Goal: Transaction & Acquisition: Download file/media

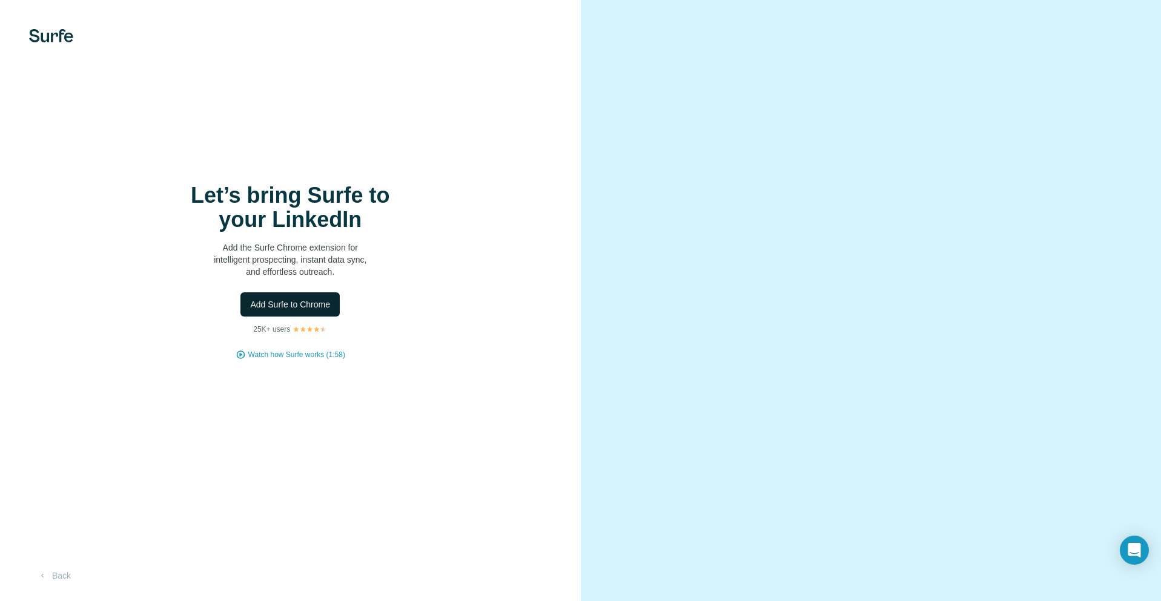
click at [326, 314] on button "Add Surfe to Chrome" at bounding box center [289, 304] width 99 height 24
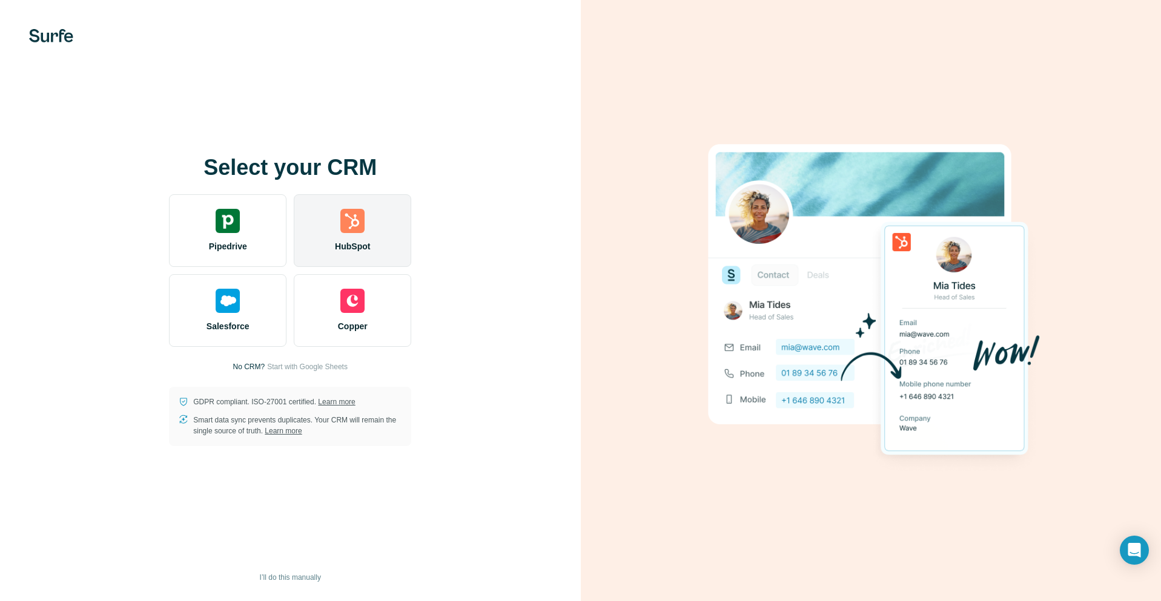
click at [359, 232] on div "HubSpot" at bounding box center [352, 230] width 117 height 73
